Goal: Find specific page/section: Find specific page/section

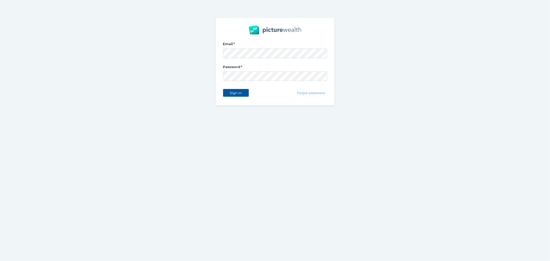
click at [231, 94] on span "Sign in" at bounding box center [236, 93] width 16 height 4
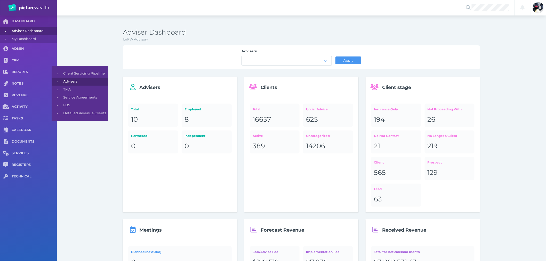
click at [90, 80] on span "Advisers" at bounding box center [84, 82] width 43 height 8
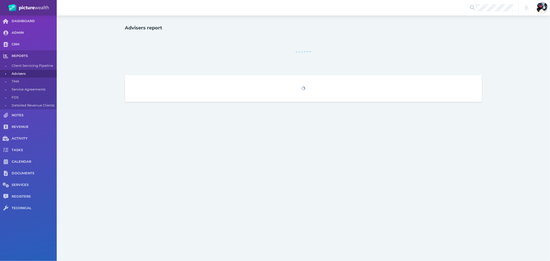
select select "25"
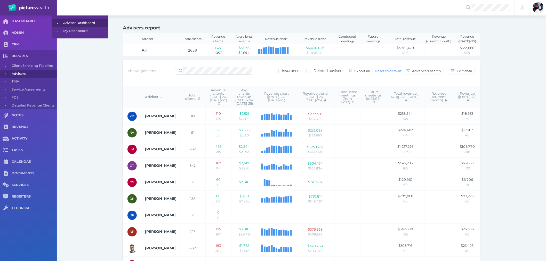
click at [84, 21] on span "Adviser Dashboard" at bounding box center [84, 23] width 43 height 8
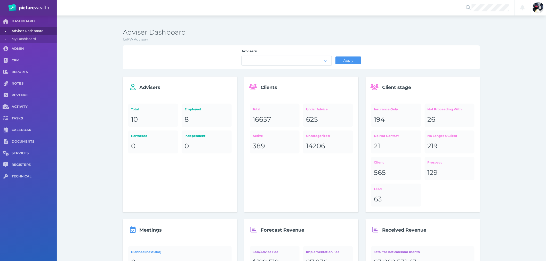
click at [136, 105] on link "Total 10" at bounding box center [153, 115] width 50 height 23
select select "25"
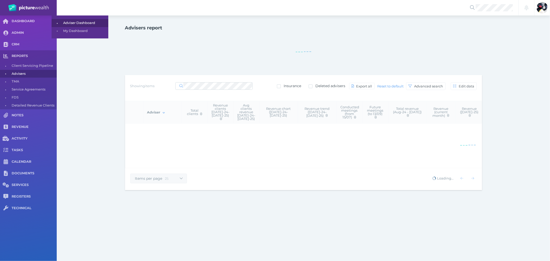
click at [72, 22] on span "Adviser Dashboard" at bounding box center [84, 23] width 43 height 8
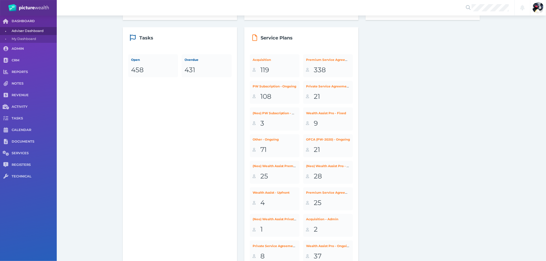
scroll to position [324, 0]
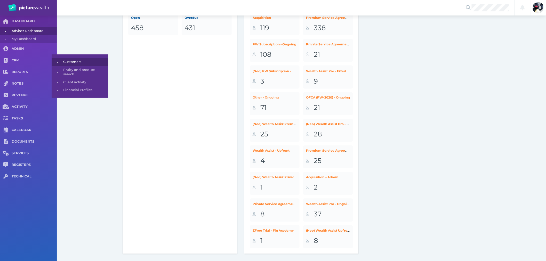
click at [83, 61] on span "Customers" at bounding box center [84, 62] width 43 height 8
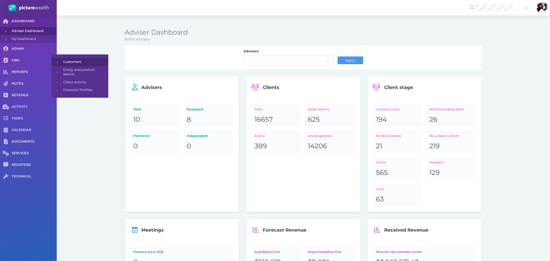
select select "25"
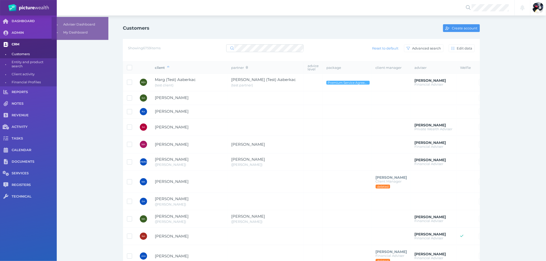
click at [31, 41] on link "CRM" at bounding box center [28, 45] width 57 height 12
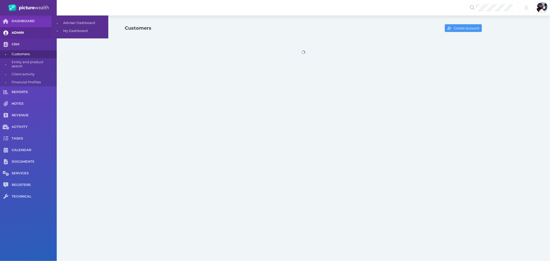
select select "25"
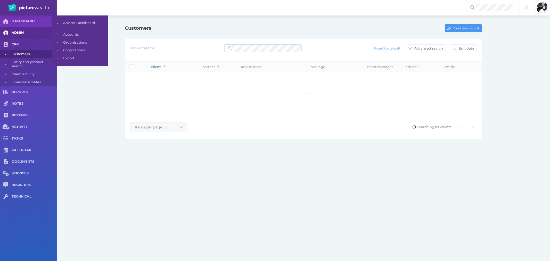
click at [29, 34] on span "ADMIN" at bounding box center [34, 33] width 45 height 4
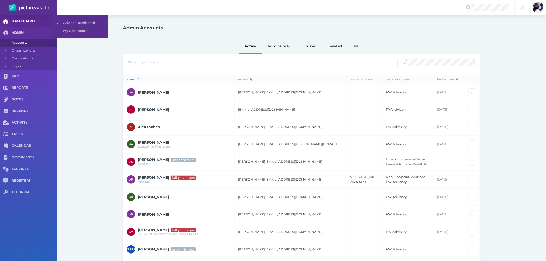
click at [24, 20] on span "DASHBOARD" at bounding box center [34, 21] width 45 height 4
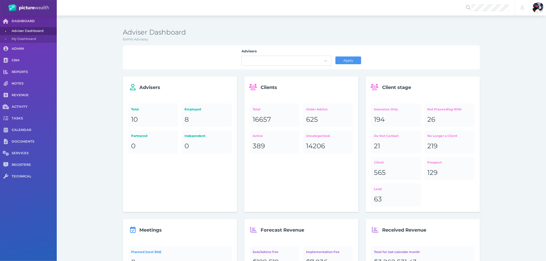
scroll to position [29, 0]
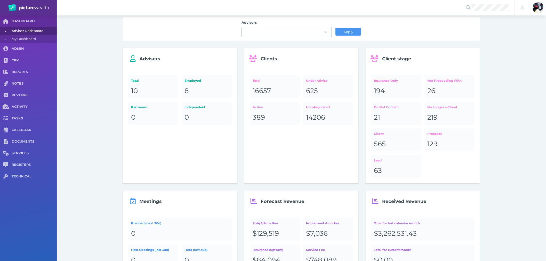
click at [271, 29] on div at bounding box center [287, 32] width 90 height 10
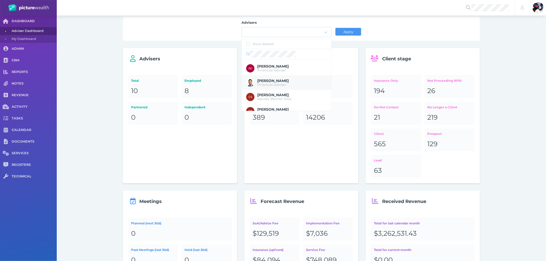
click at [273, 78] on span "[PERSON_NAME]" at bounding box center [272, 80] width 31 height 5
click at [354, 29] on button "Apply" at bounding box center [348, 32] width 26 height 8
click at [381, 28] on div "Advisers [PERSON_NAME] Apply" at bounding box center [301, 28] width 350 height 17
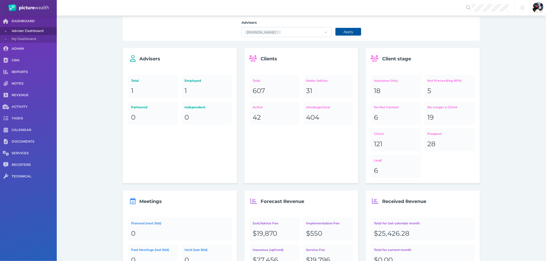
click at [345, 31] on span "Apply" at bounding box center [348, 32] width 14 height 4
click at [340, 33] on button "Apply" at bounding box center [348, 32] width 26 height 8
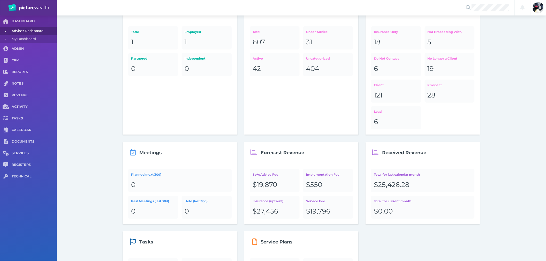
scroll to position [0, 0]
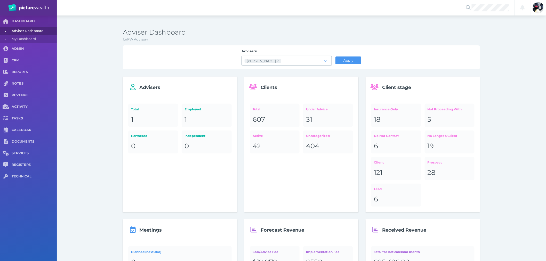
click at [277, 61] on icon at bounding box center [278, 60] width 3 height 3
click at [270, 61] on div at bounding box center [283, 61] width 82 height 3
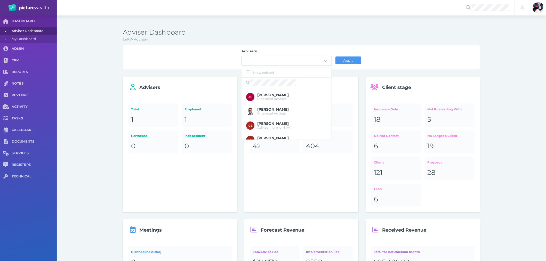
click at [283, 134] on div "[PERSON_NAME] Financial Adviser" at bounding box center [291, 139] width 72 height 11
click at [350, 57] on button "Apply" at bounding box center [348, 60] width 26 height 8
